Goal: Transaction & Acquisition: Download file/media

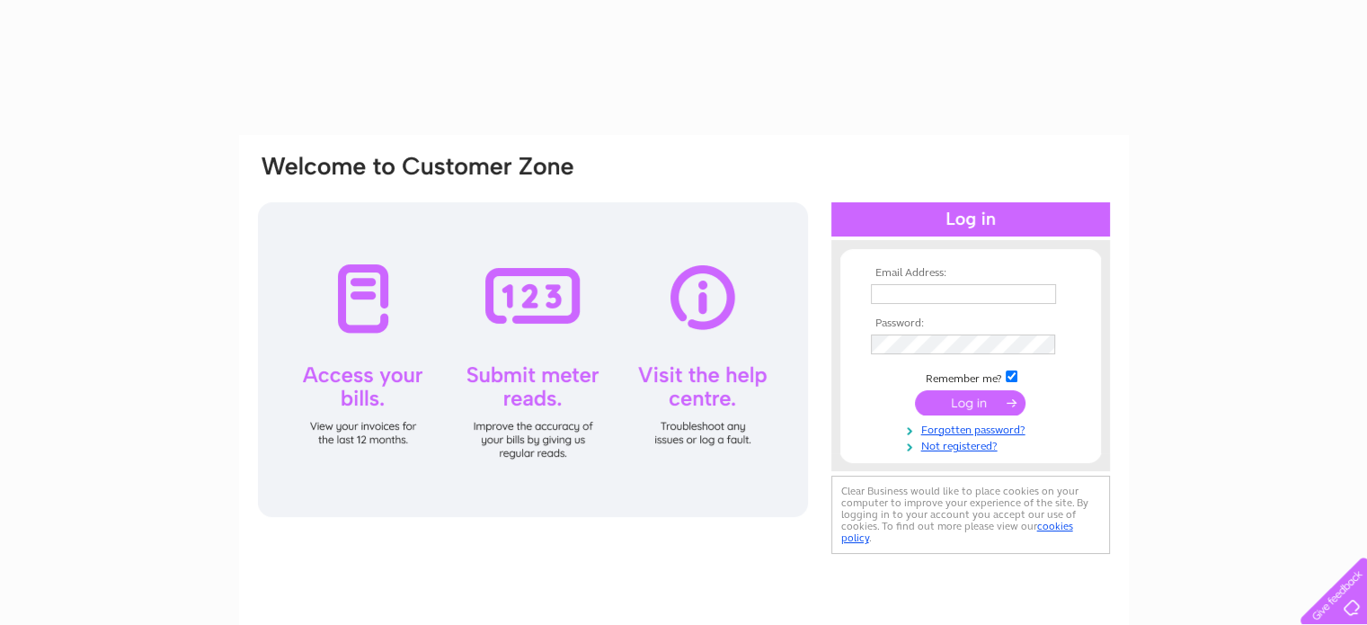
type input "wincombe24@tiscali.co.uk"
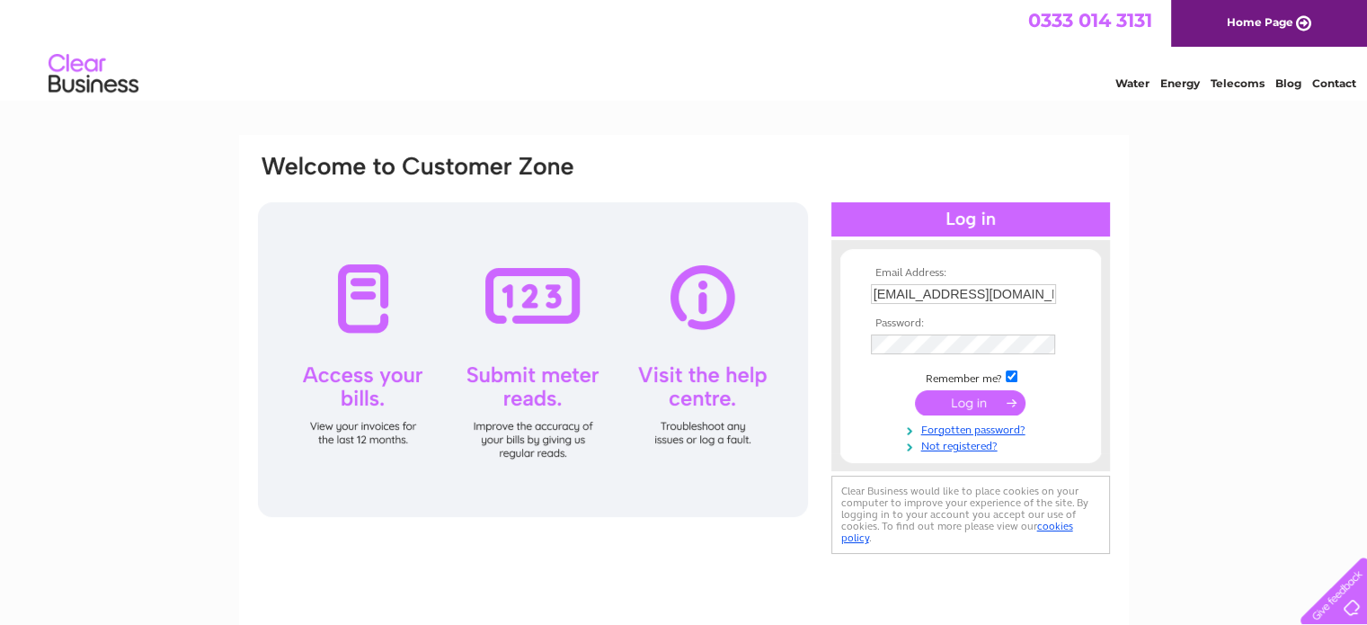
drag, startPoint x: 0, startPoint y: 0, endPoint x: 981, endPoint y: 409, distance: 1062.8
click at [981, 409] on input "submit" at bounding box center [970, 402] width 111 height 25
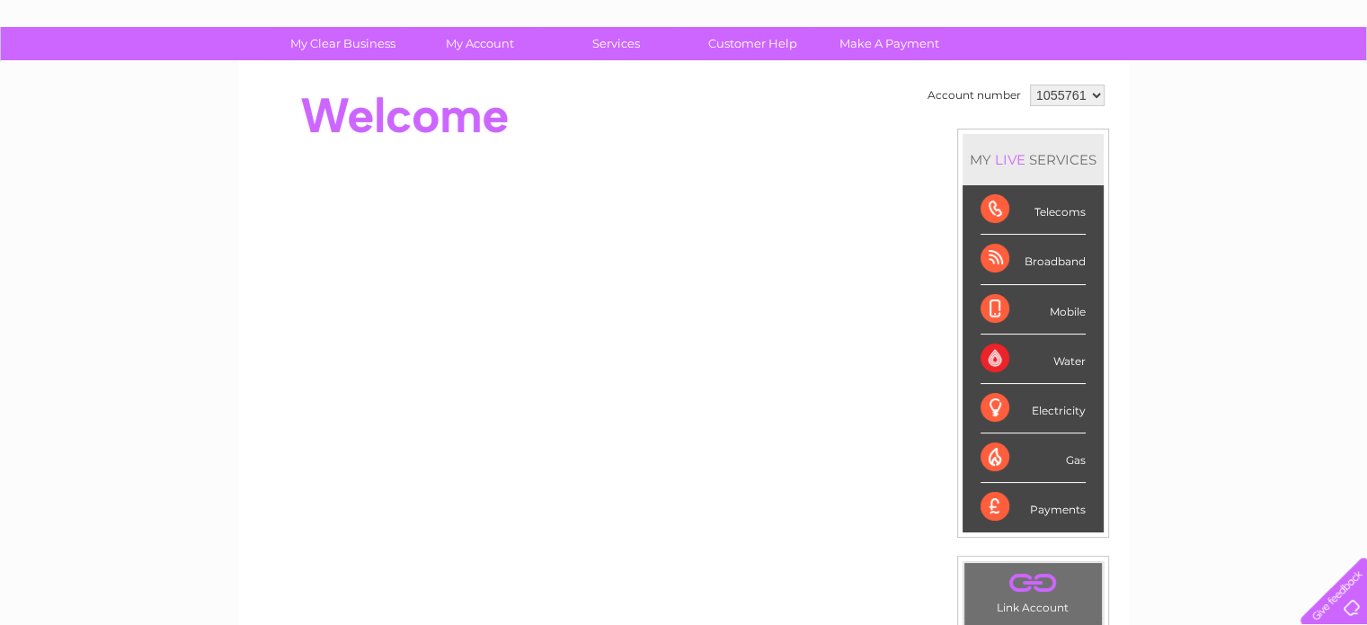
scroll to position [104, 0]
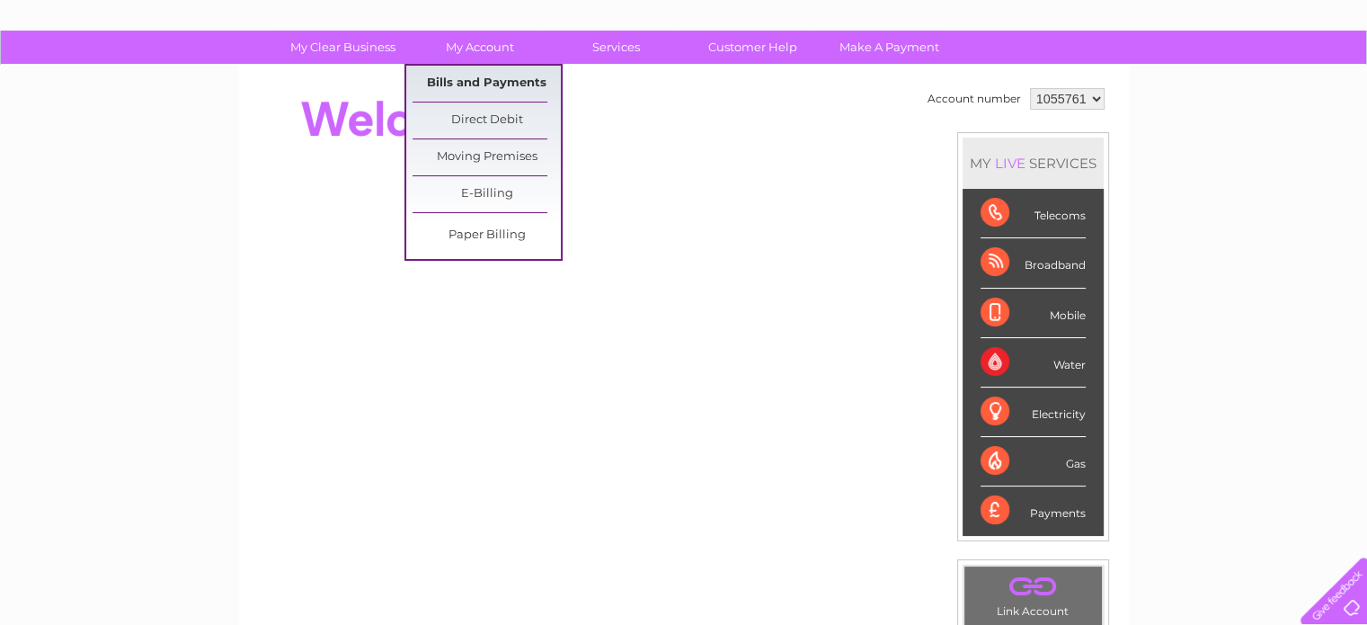
click at [520, 85] on link "Bills and Payments" at bounding box center [487, 84] width 148 height 36
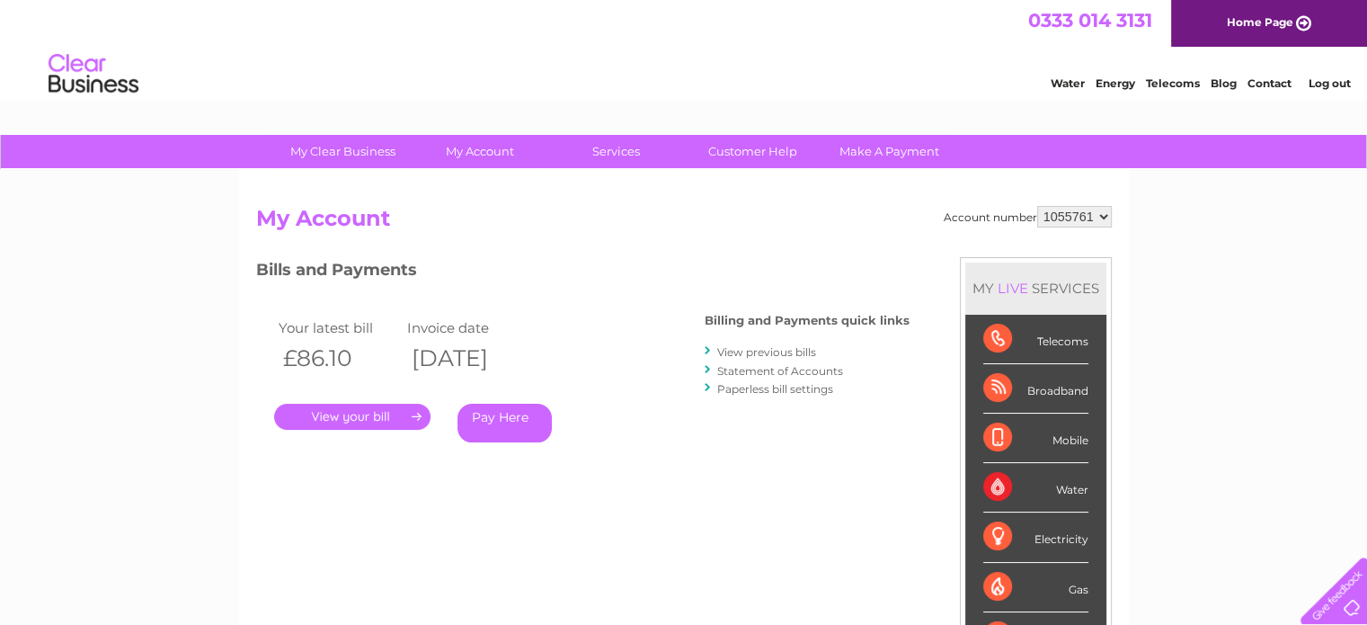
click at [743, 352] on link "View previous bills" at bounding box center [766, 351] width 99 height 13
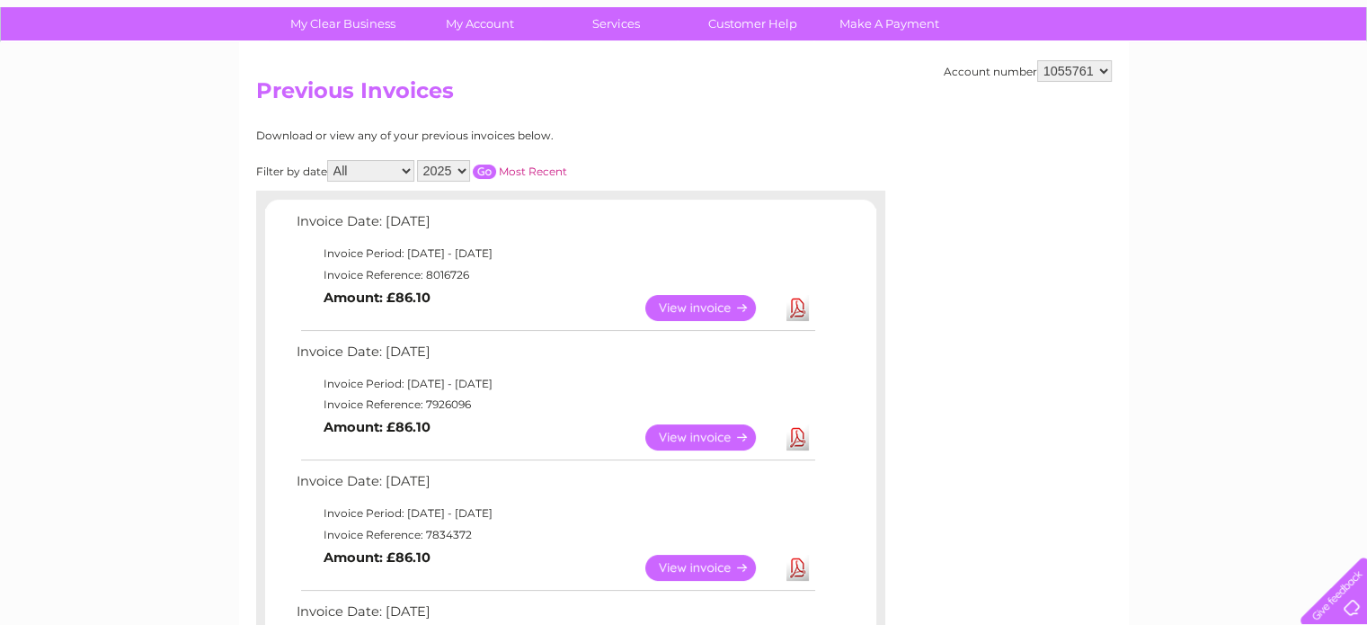
scroll to position [138, 0]
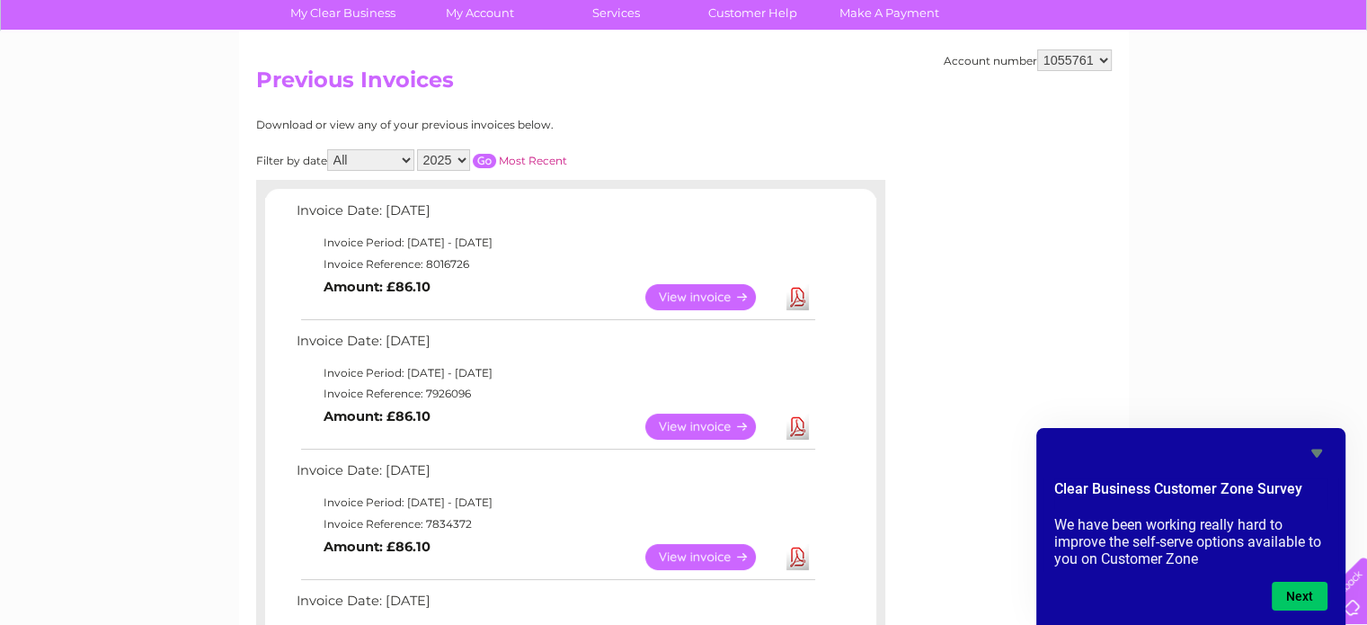
click at [800, 290] on link "Download" at bounding box center [798, 297] width 22 height 26
